Goal: Task Accomplishment & Management: Use online tool/utility

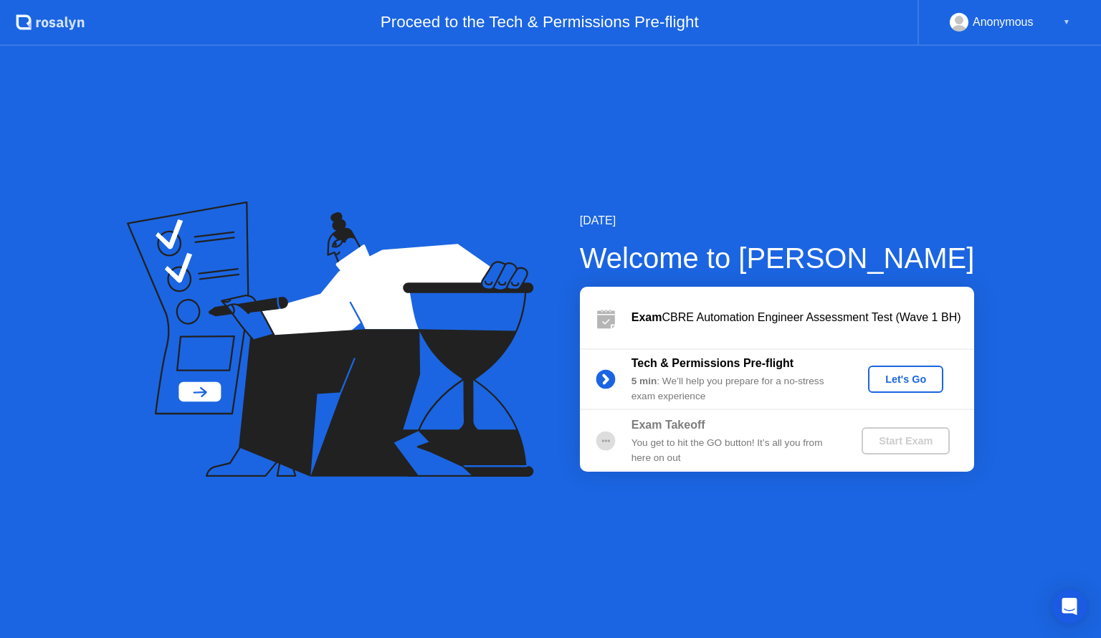
click at [923, 376] on div "Let's Go" at bounding box center [905, 378] width 64 height 11
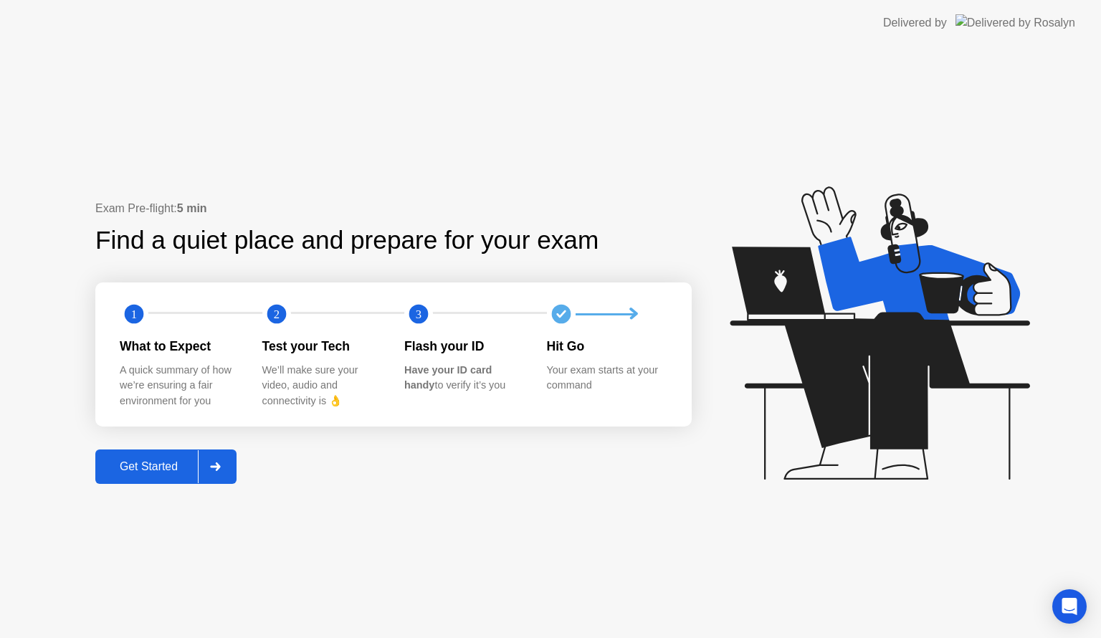
click at [223, 458] on div at bounding box center [215, 466] width 34 height 33
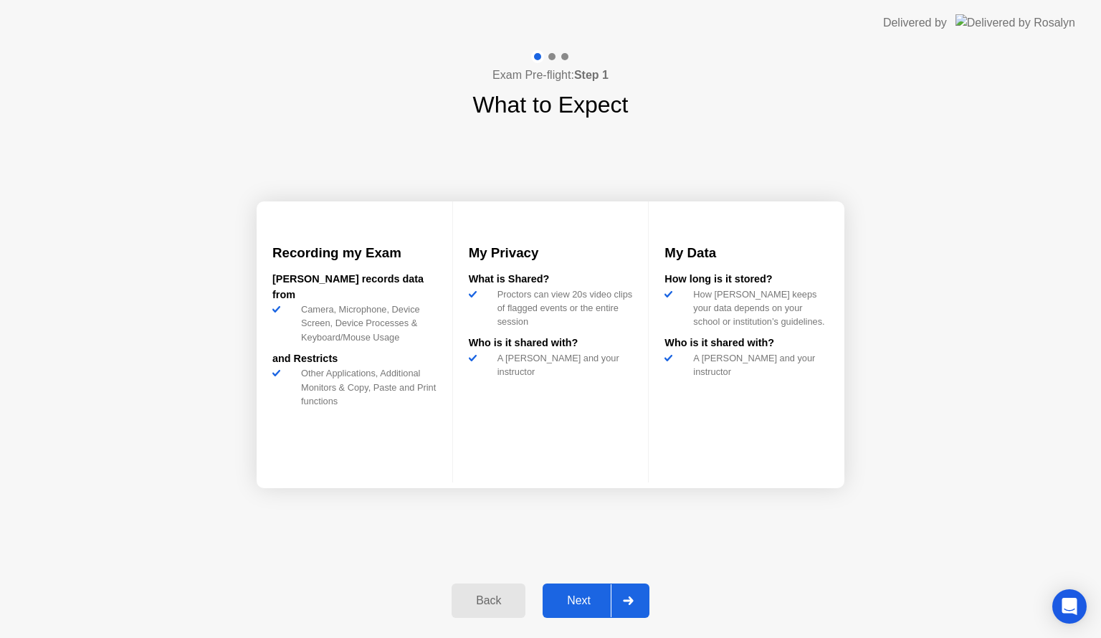
click at [623, 596] on icon at bounding box center [628, 600] width 11 height 9
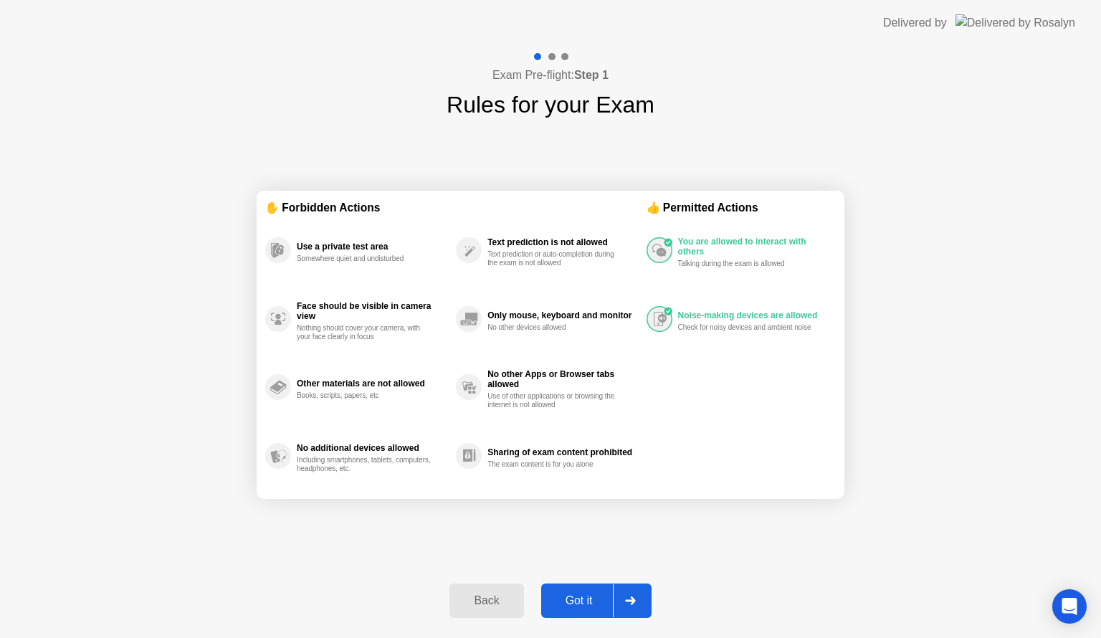
click at [623, 596] on div at bounding box center [630, 600] width 34 height 33
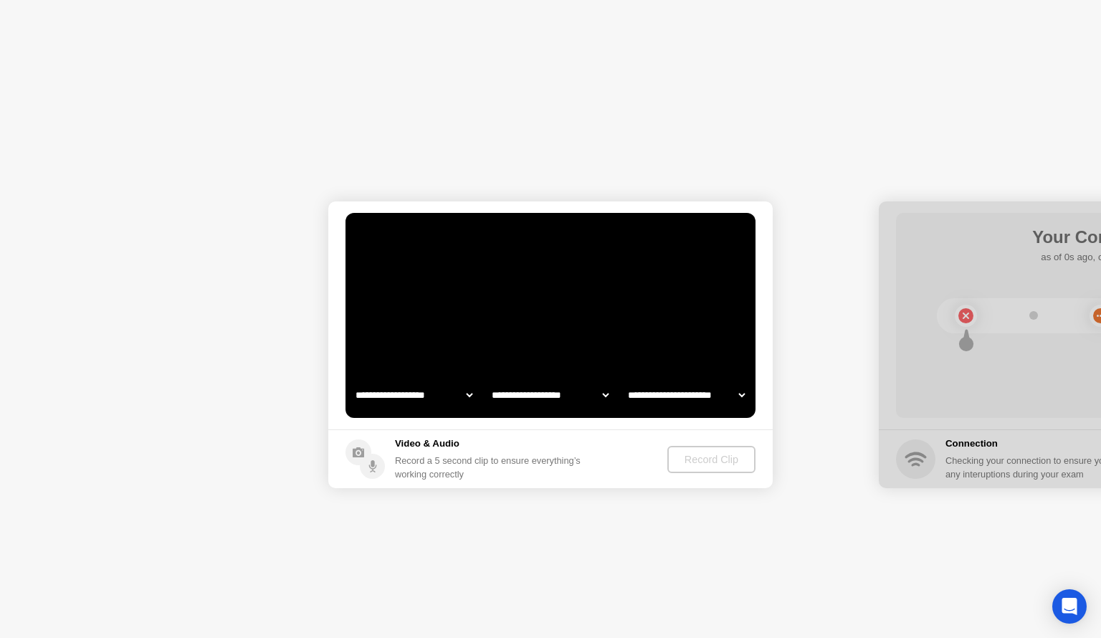
select select "**********"
select select "*******"
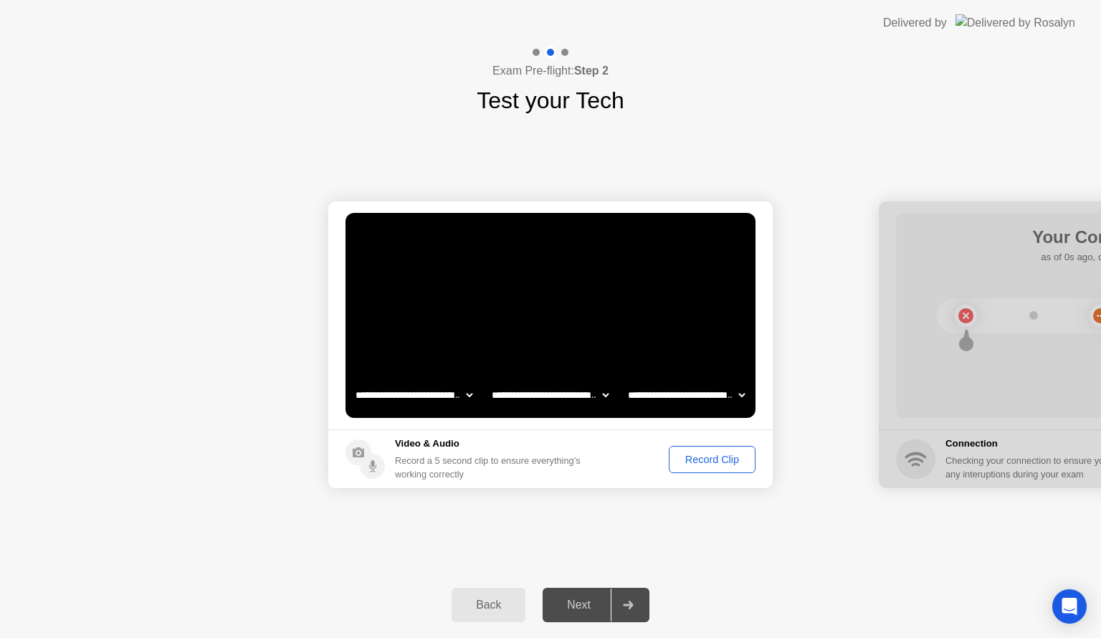
click at [694, 461] on div "Record Clip" at bounding box center [712, 459] width 77 height 11
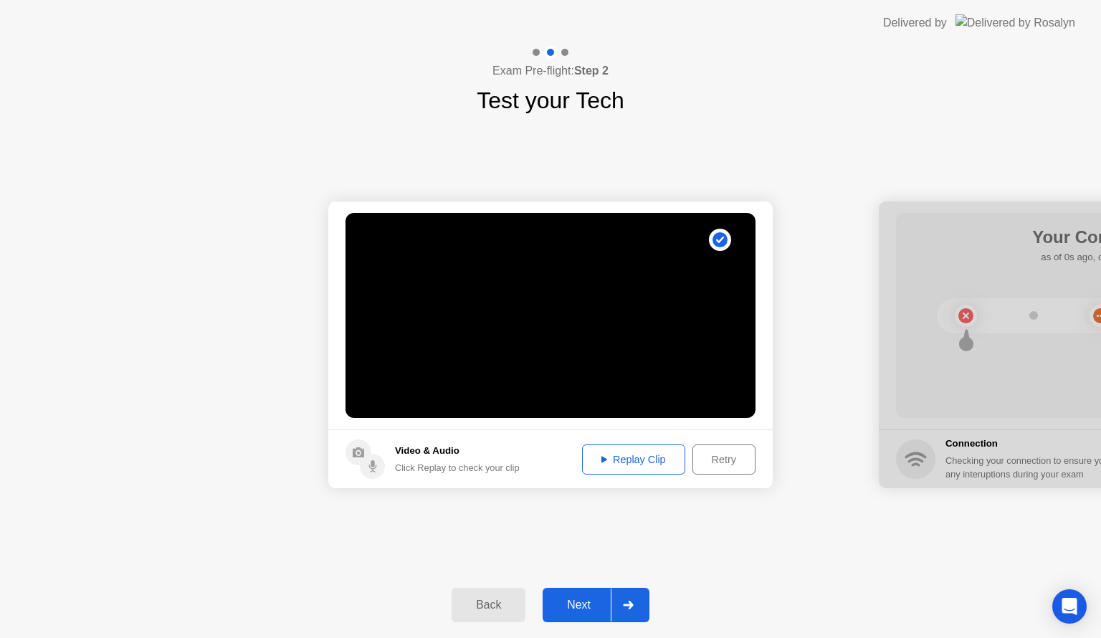
click at [629, 454] on div "Replay Clip" at bounding box center [633, 459] width 93 height 11
click at [599, 611] on div "Next" at bounding box center [579, 604] width 64 height 13
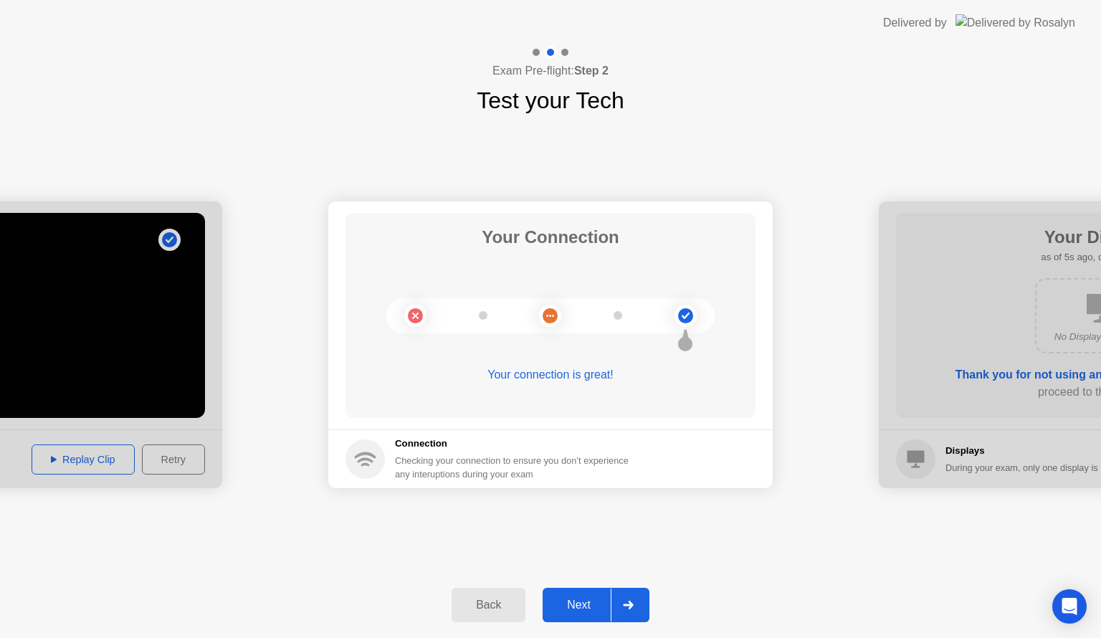
click at [599, 611] on div "Next" at bounding box center [579, 604] width 64 height 13
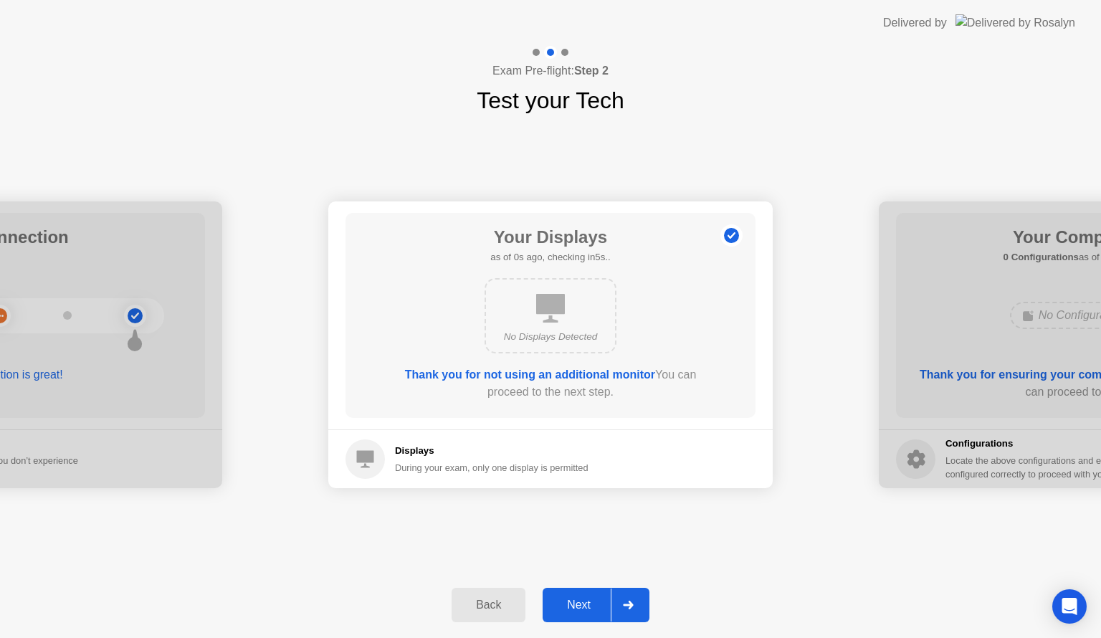
click at [738, 555] on div "**********" at bounding box center [550, 345] width 1101 height 454
click at [709, 566] on div "**********" at bounding box center [550, 345] width 1101 height 454
click at [635, 602] on div at bounding box center [628, 604] width 34 height 33
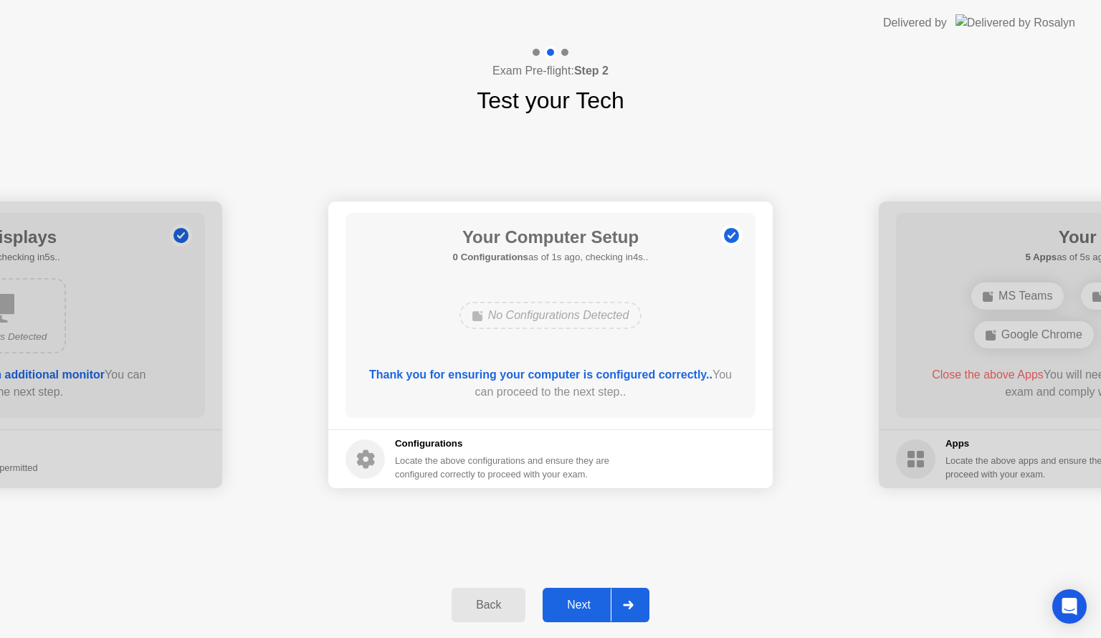
click at [635, 602] on div at bounding box center [628, 604] width 34 height 33
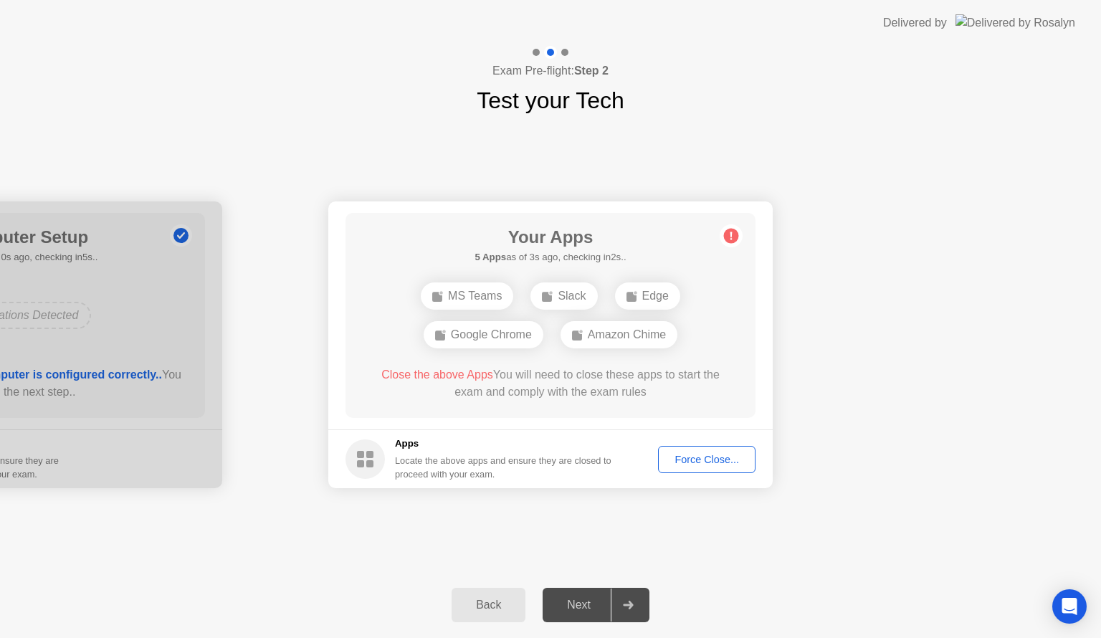
click at [469, 294] on div "MS Teams" at bounding box center [467, 295] width 92 height 27
click at [661, 618] on div "Back Next" at bounding box center [550, 605] width 1101 height 66
click at [705, 465] on div "Force Close..." at bounding box center [706, 459] width 87 height 11
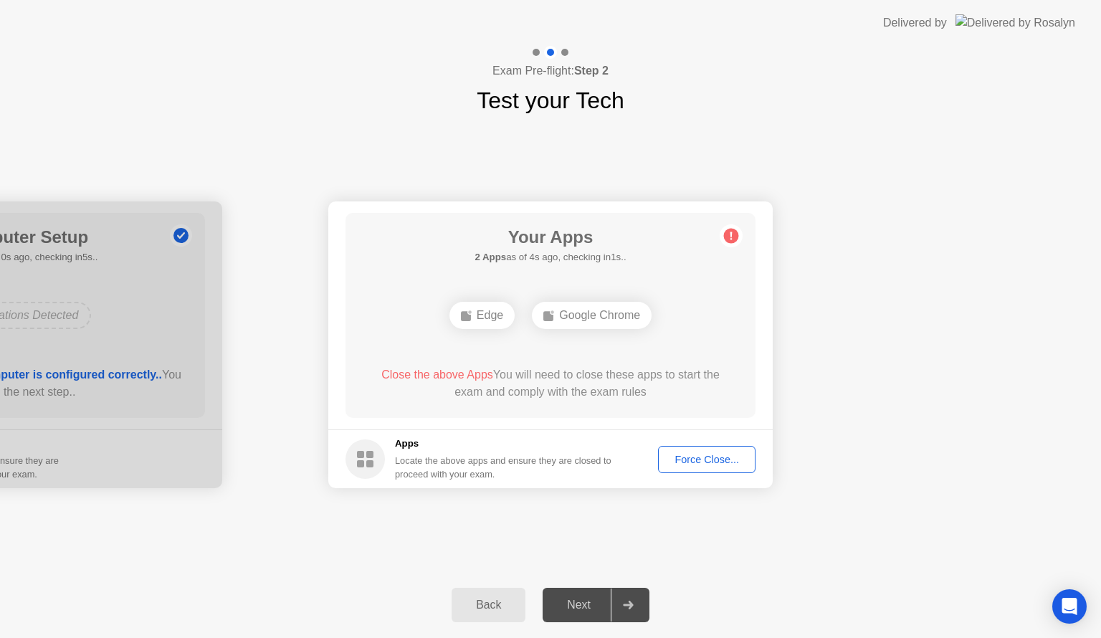
click at [712, 458] on div "Force Close..." at bounding box center [706, 459] width 87 height 11
click at [583, 321] on div "Google Chrome" at bounding box center [592, 315] width 120 height 27
click at [550, 318] on div "Edge" at bounding box center [549, 315] width 65 height 27
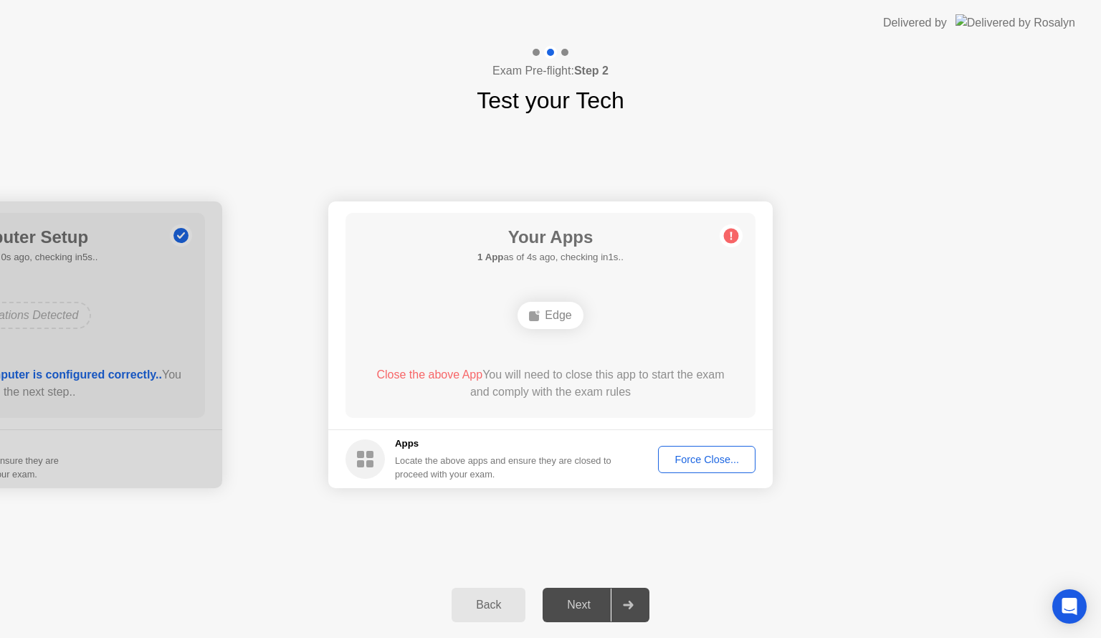
click at [539, 320] on rect at bounding box center [534, 316] width 10 height 10
click at [717, 455] on div "Force Close..." at bounding box center [706, 459] width 87 height 11
click at [541, 315] on div "Edge" at bounding box center [549, 315] width 65 height 27
click at [585, 599] on div "Next" at bounding box center [579, 604] width 64 height 13
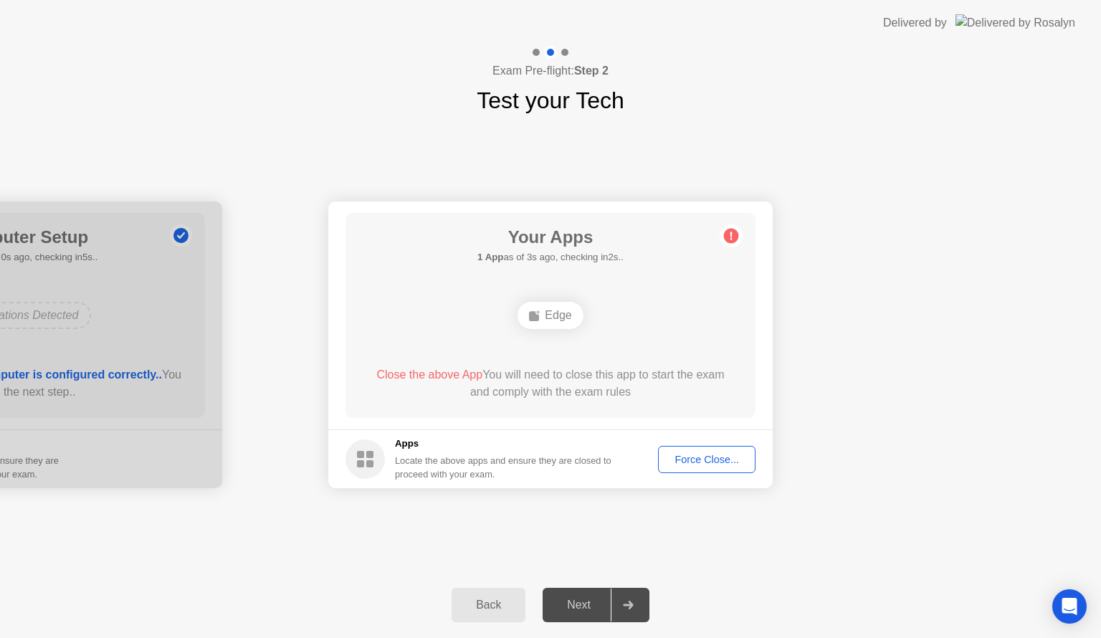
click at [621, 608] on div at bounding box center [628, 604] width 34 height 33
click at [696, 459] on div "Force Close..." at bounding box center [706, 459] width 87 height 11
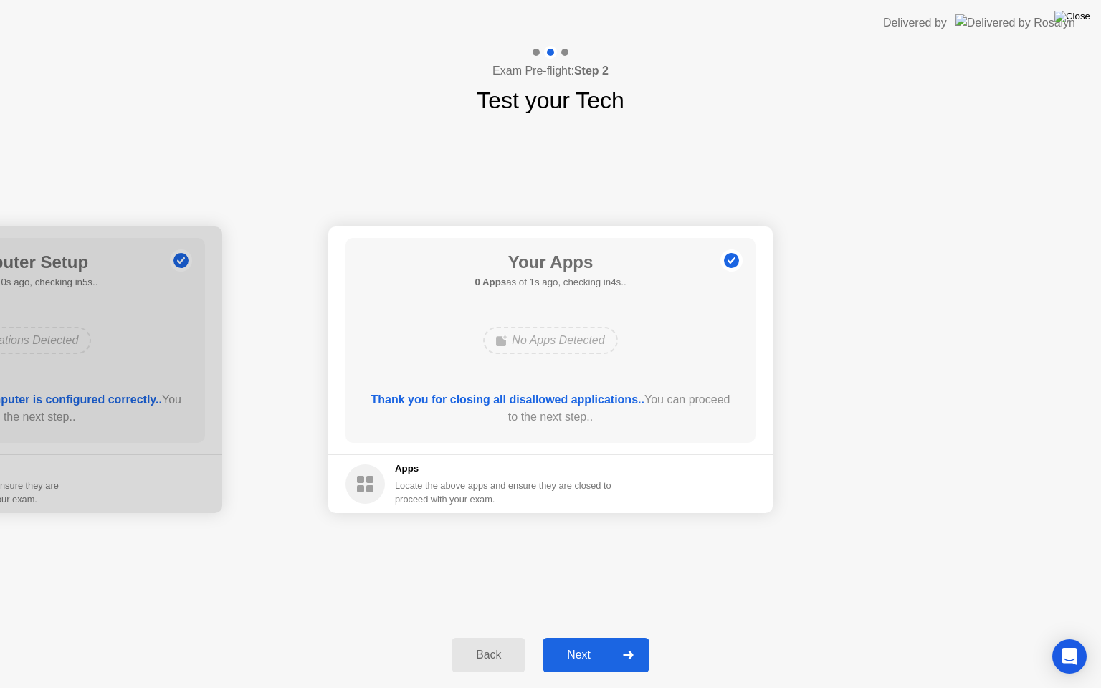
click at [1083, 12] on img at bounding box center [1072, 16] width 36 height 11
